Goal: Information Seeking & Learning: Learn about a topic

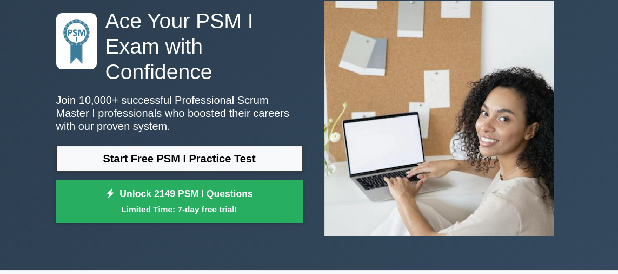
scroll to position [69, 0]
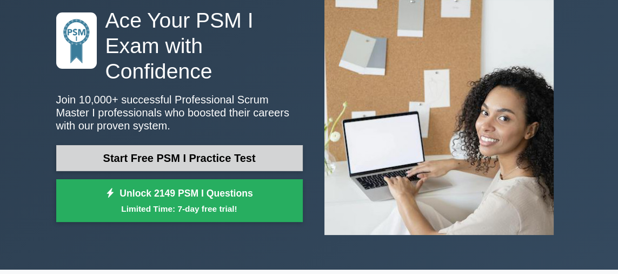
click at [195, 154] on link "Start Free PSM I Practice Test" at bounding box center [179, 158] width 247 height 26
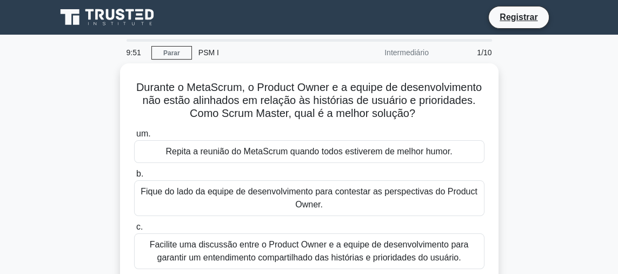
click at [80, 138] on div "Durante o MetaScrum, o Product Owner e a equipe de desenvolvimento não estão al…" at bounding box center [309, 200] width 519 height 274
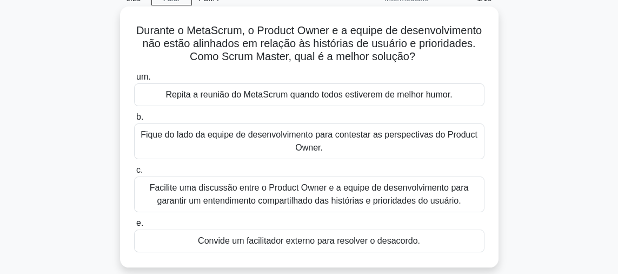
scroll to position [69, 0]
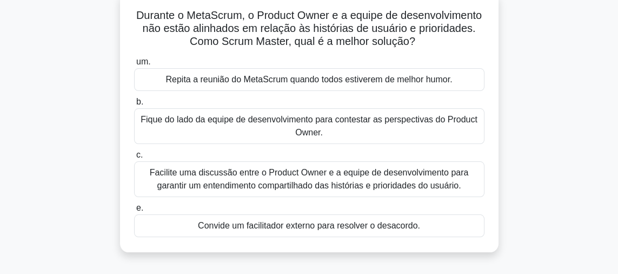
click at [404, 177] on font "Facilite uma discussão entre o Product Owner e a equipe de desenvolvimento para…" at bounding box center [309, 179] width 341 height 26
click at [134, 158] on input "c. Facilite uma discussão entre o Product Owner e a equipe de desenvolvimento p…" at bounding box center [134, 154] width 0 height 7
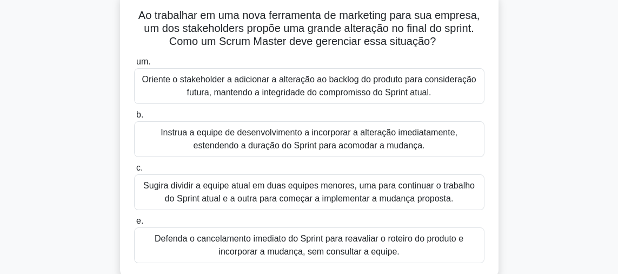
click at [377, 84] on font "Oriente o stakeholder a adicionar a alteração ao backlog do produto para consid…" at bounding box center [309, 86] width 341 height 26
click at [134, 65] on input "um. Oriente o stakeholder a adicionar a alteração ao backlog do produto para co…" at bounding box center [134, 61] width 0 height 7
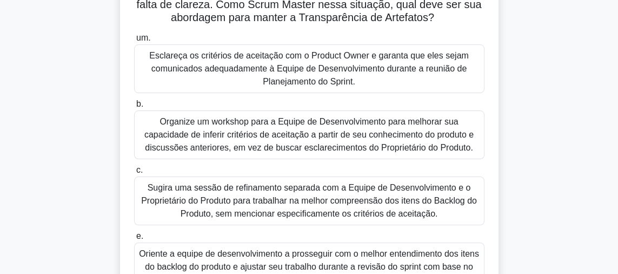
scroll to position [104, 0]
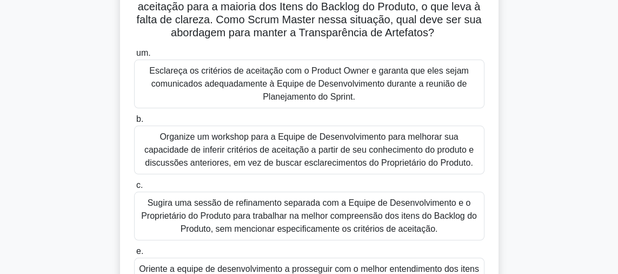
click at [413, 83] on font "Esclareça os critérios de aceitação com o Product Owner e garanta que eles seja…" at bounding box center [309, 83] width 320 height 35
click at [134, 57] on input "um. Esclareça os critérios de aceitação com o Product Owner e garanta que eles …" at bounding box center [134, 53] width 0 height 7
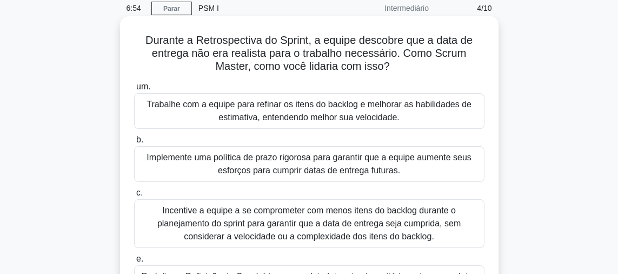
scroll to position [35, 0]
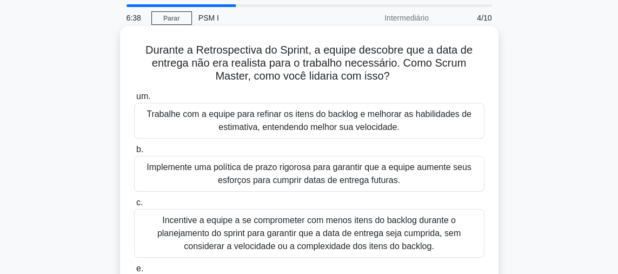
click at [302, 124] on font "Trabalhe com a equipe para refinar os itens do backlog e melhorar as habilidade…" at bounding box center [309, 120] width 325 height 22
click at [134, 100] on input "um. Trabalhe com a equipe para refinar os itens do backlog e melhorar as habili…" at bounding box center [134, 96] width 0 height 7
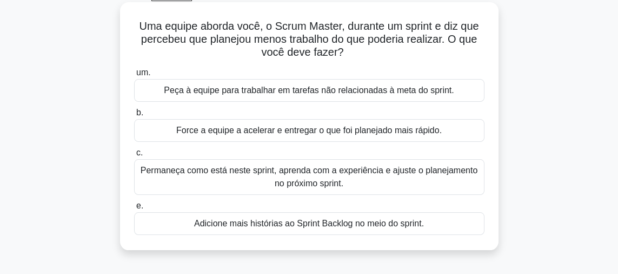
scroll to position [69, 0]
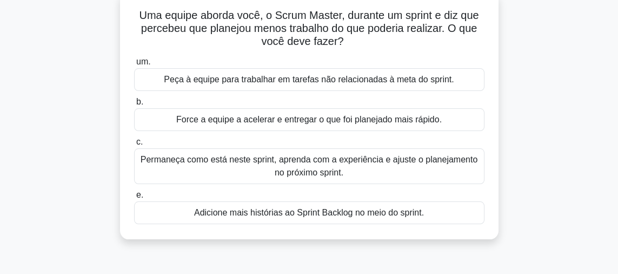
click at [414, 79] on font "Peça à equipe para trabalhar em tarefas não relacionadas à meta do sprint." at bounding box center [309, 79] width 290 height 9
click at [134, 65] on input "um. Peça à equipe para trabalhar em tarefas não relacionadas à meta do sprint." at bounding box center [134, 61] width 0 height 7
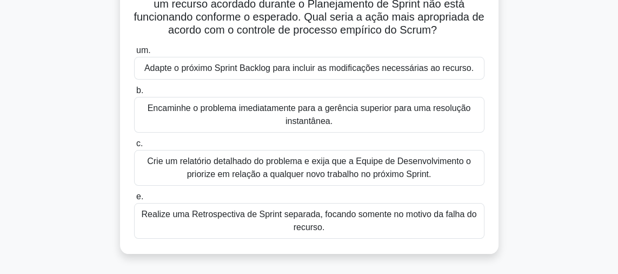
scroll to position [104, 0]
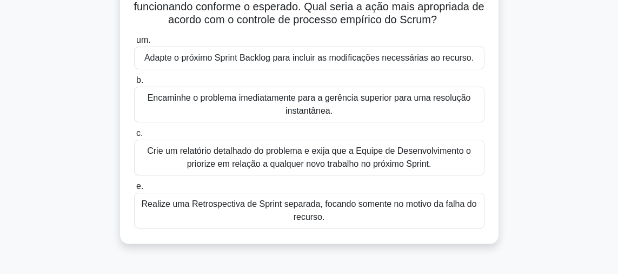
click at [327, 58] on font "Adapte o próximo Sprint Backlog para incluir as modificações necessárias ao rec…" at bounding box center [308, 57] width 329 height 9
click at [134, 44] on input "um. Adapte o próximo Sprint Backlog para incluir as modificações necessárias ao…" at bounding box center [134, 40] width 0 height 7
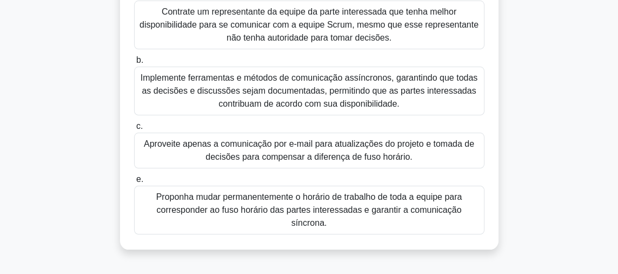
scroll to position [173, 0]
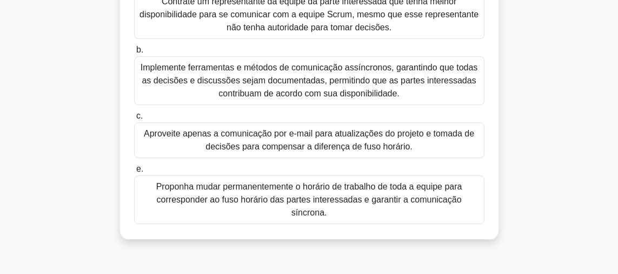
click at [361, 196] on font "Proponha mudar permanentemente o horário de trabalho de toda a equipe para corr…" at bounding box center [309, 199] width 306 height 35
click at [134, 173] on input "e. Proponha mudar permanentemente o horário de trabalho de toda a equipe para c…" at bounding box center [134, 169] width 0 height 7
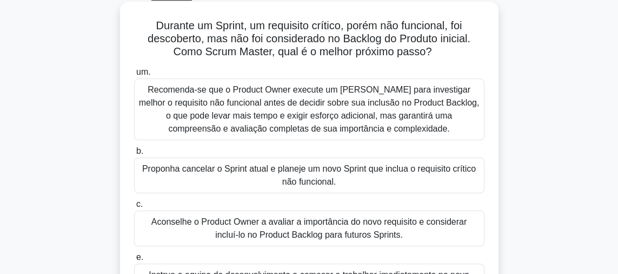
scroll to position [69, 0]
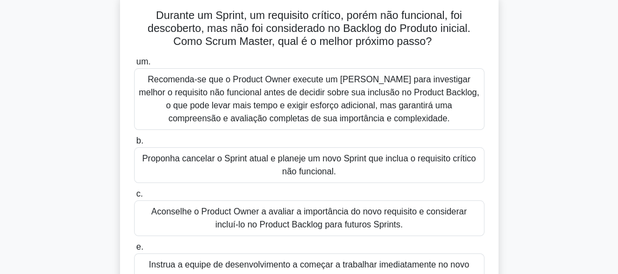
click at [389, 217] on font "Aconselhe o Product Owner a avaliar a importância do novo requisito e considera…" at bounding box center [309, 218] width 341 height 26
click at [134, 197] on input "c. Aconselhe o Product Owner a avaliar a importância do novo requisito e consid…" at bounding box center [134, 193] width 0 height 7
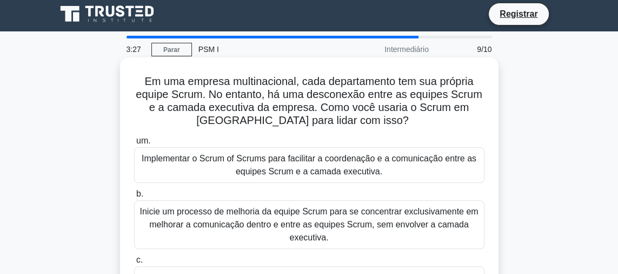
scroll to position [0, 0]
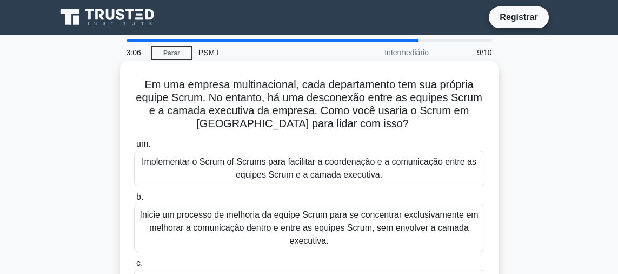
click at [336, 168] on font "Implementar o Scrum of Scrums para facilitar a coordenação e a comunicação entr…" at bounding box center [309, 168] width 341 height 26
click at [134, 148] on input "um. Implementar o Scrum of Scrums para facilitar a coordenação e a comunicação …" at bounding box center [134, 144] width 0 height 7
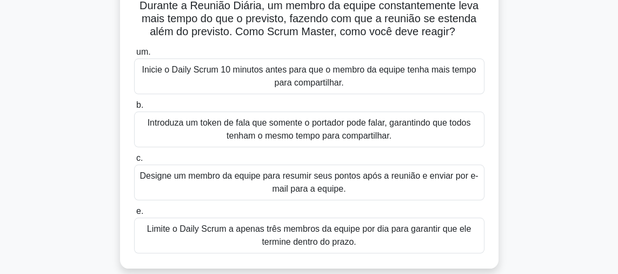
scroll to position [69, 0]
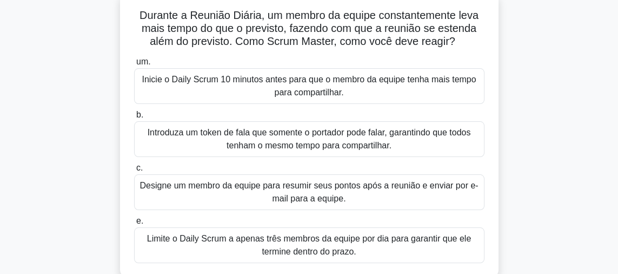
click at [380, 142] on font "Introduza um token de fala que somente o portador pode falar, garantindo que to…" at bounding box center [309, 139] width 323 height 22
click at [134, 118] on input "b. Introduza um token de fala que somente o portador pode falar, garantindo que…" at bounding box center [134, 114] width 0 height 7
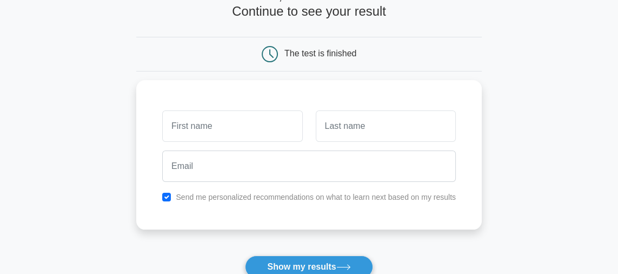
scroll to position [115, 0]
